Goal: Information Seeking & Learning: Learn about a topic

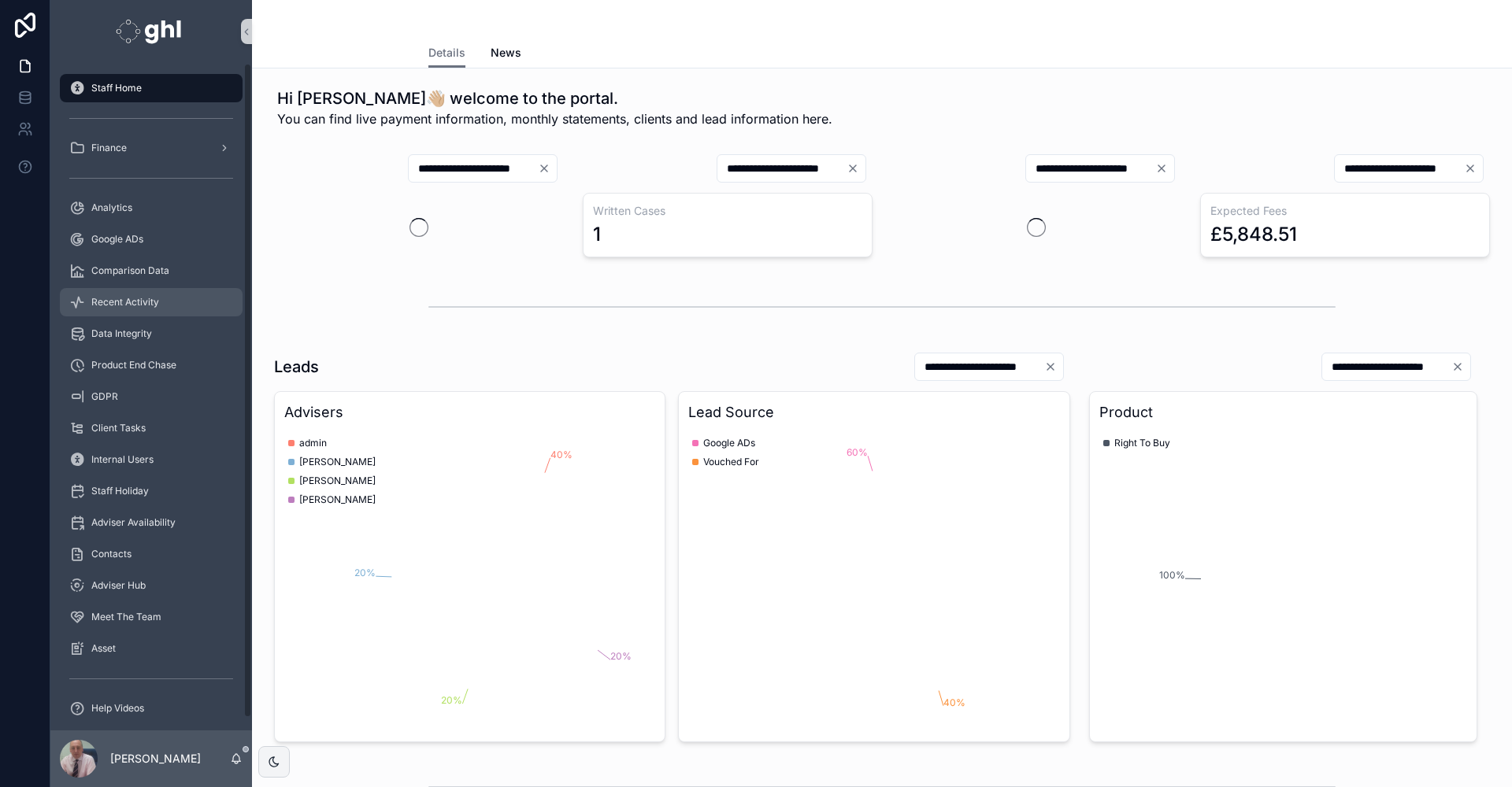
click at [135, 296] on span "Recent Activity" at bounding box center [125, 302] width 68 height 12
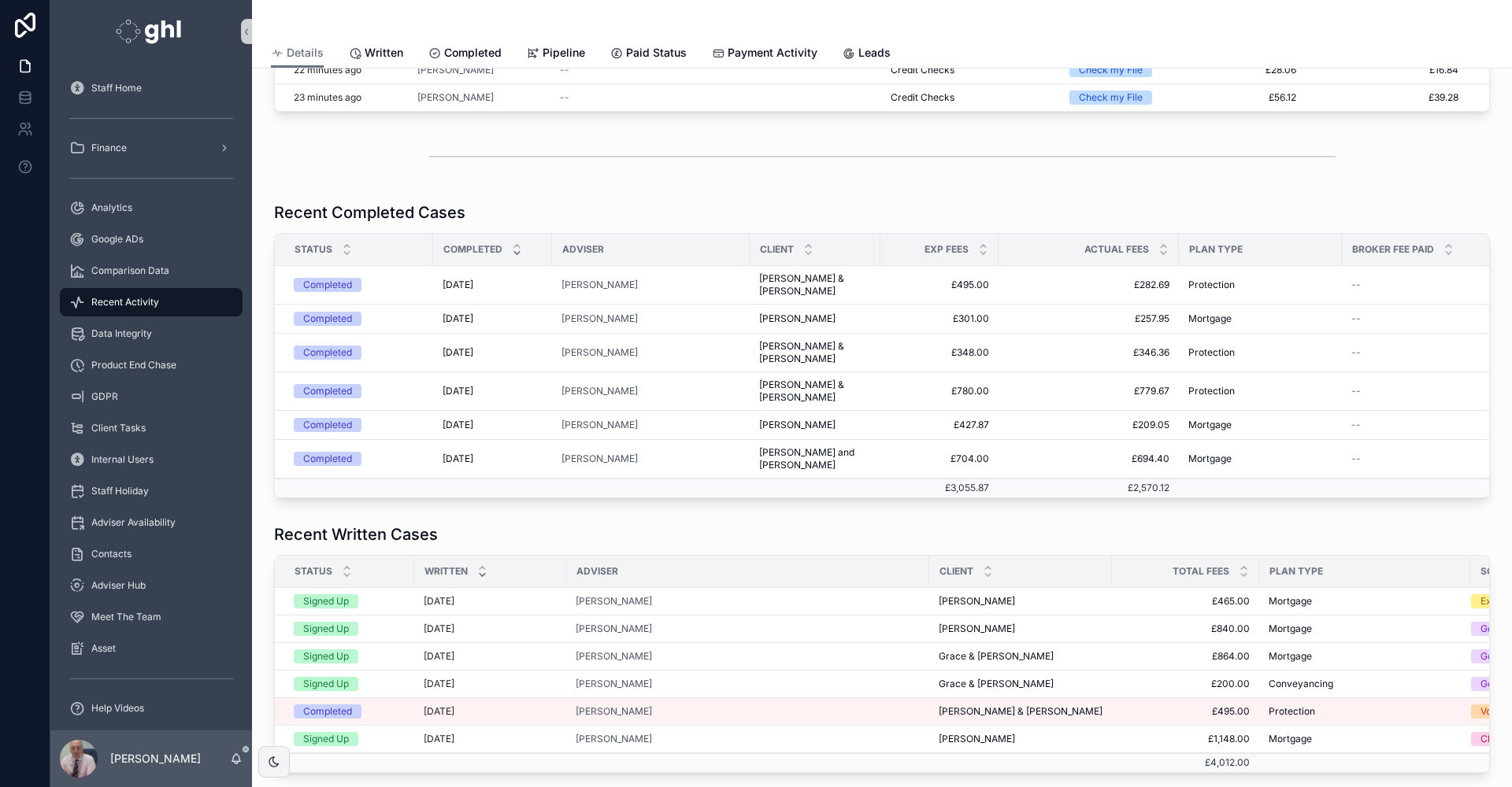
scroll to position [191, 0]
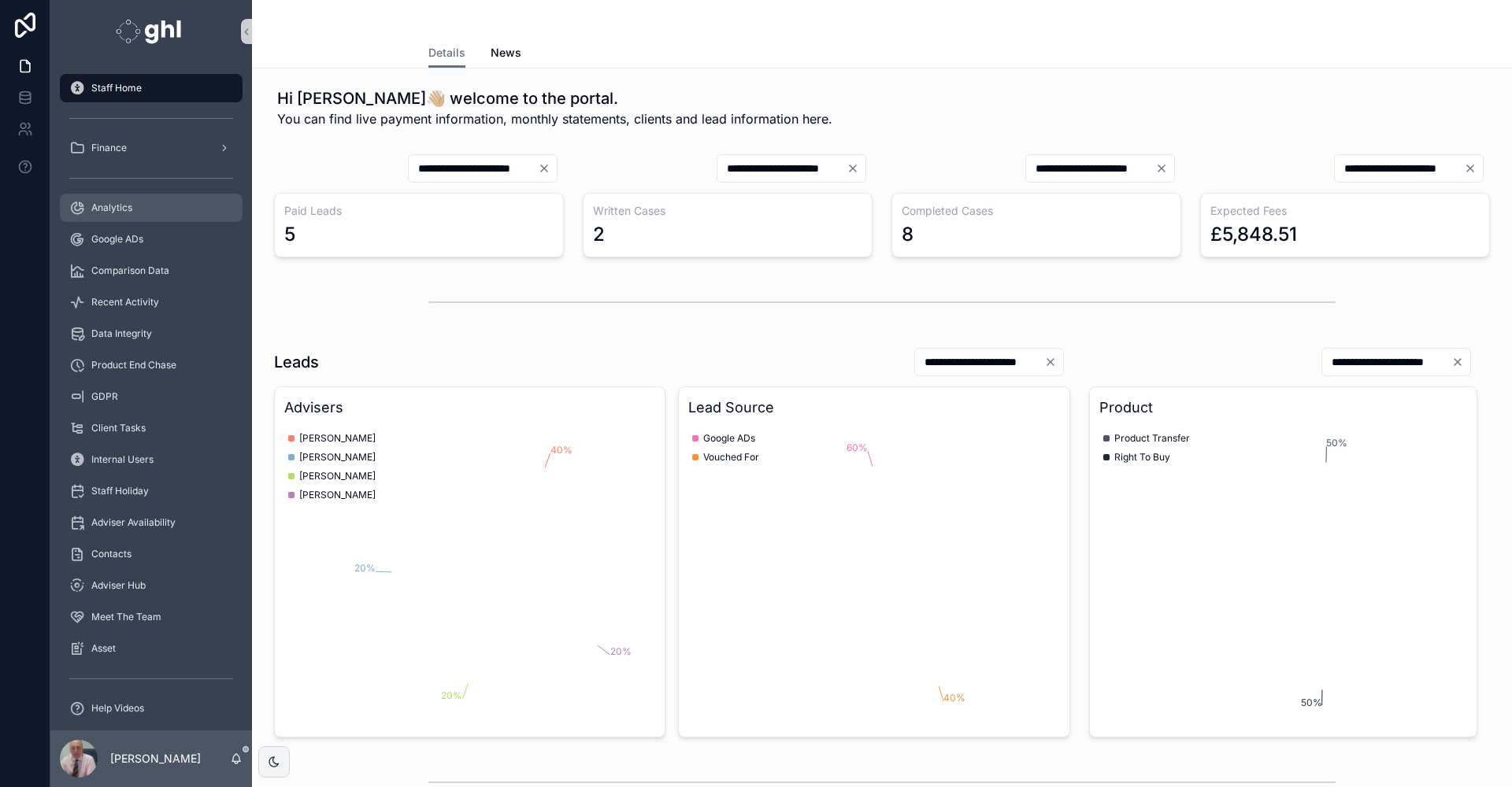
click at [121, 204] on span "Analytics" at bounding box center [112, 208] width 41 height 12
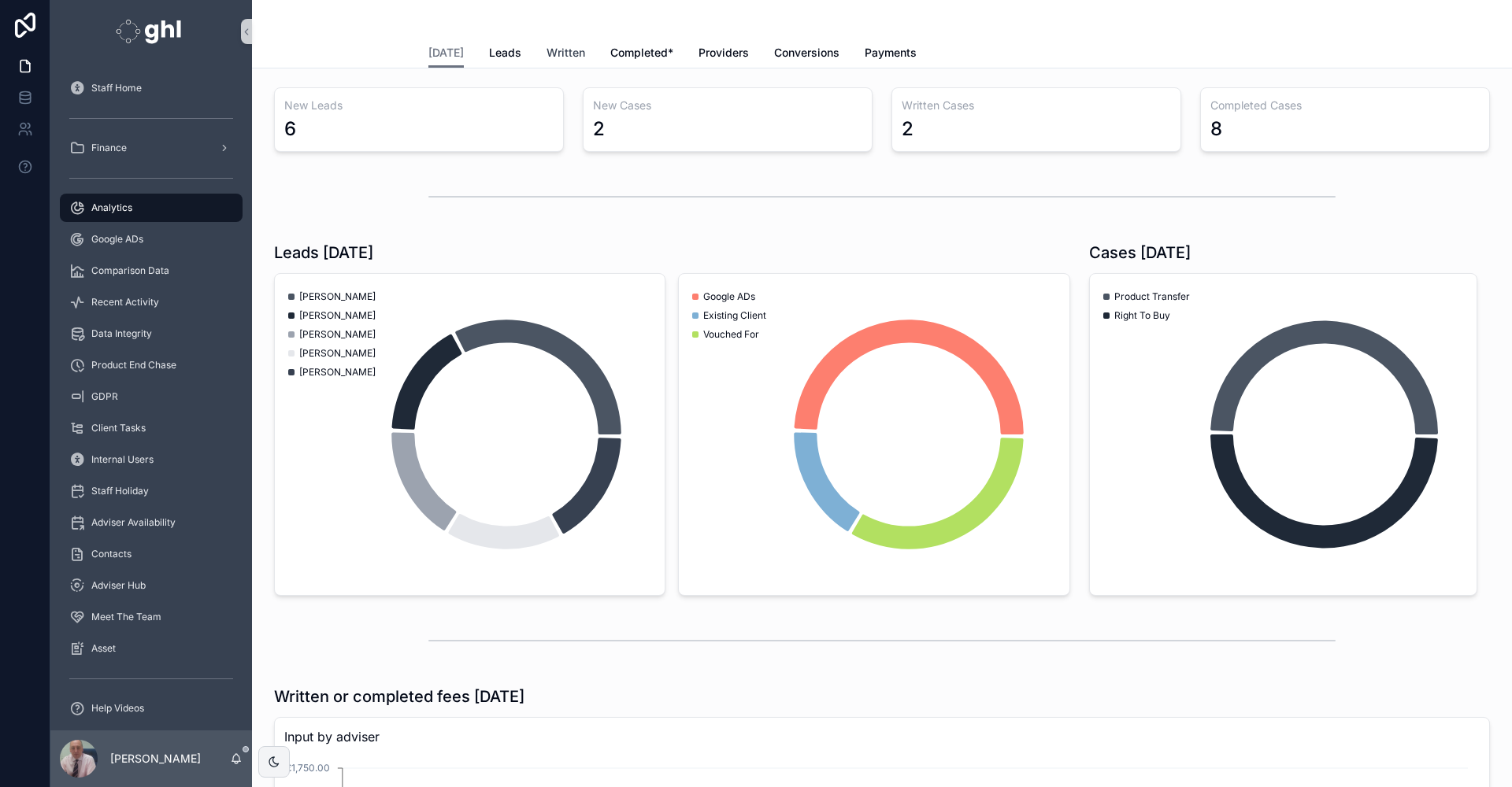
click at [557, 50] on span "Written" at bounding box center [566, 53] width 39 height 16
